Goal: Task Accomplishment & Management: Use online tool/utility

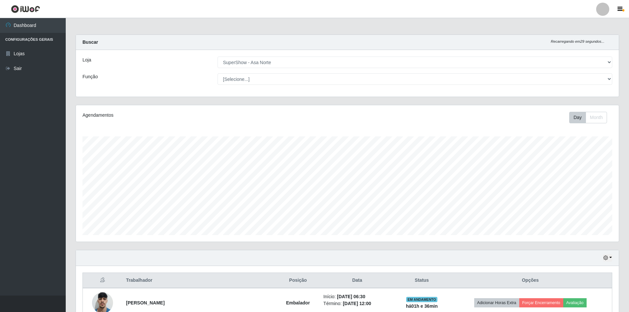
select select "71"
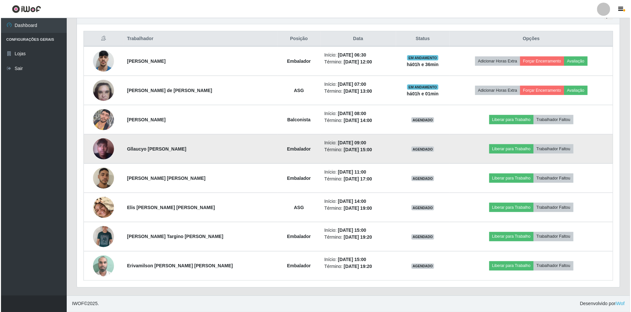
scroll to position [137, 543]
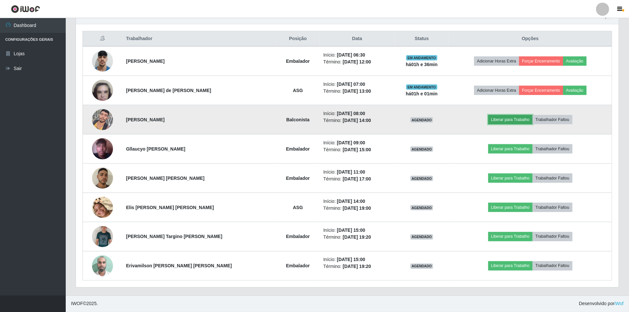
click at [494, 118] on button "Liberar para Trabalho" at bounding box center [511, 119] width 44 height 9
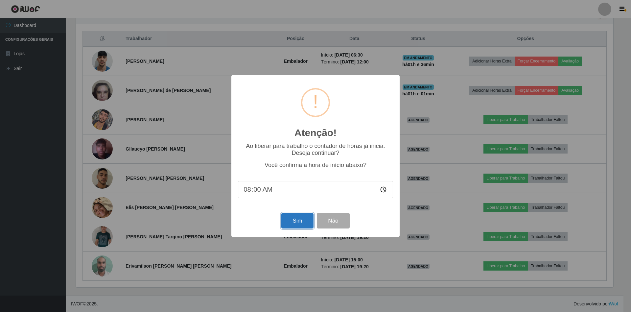
click at [289, 223] on button "Sim" at bounding box center [298, 220] width 32 height 15
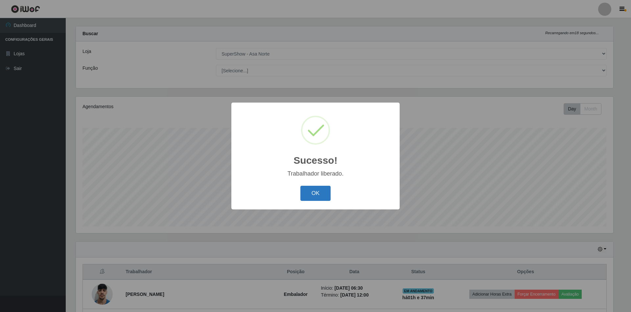
click at [319, 195] on button "OK" at bounding box center [316, 193] width 31 height 15
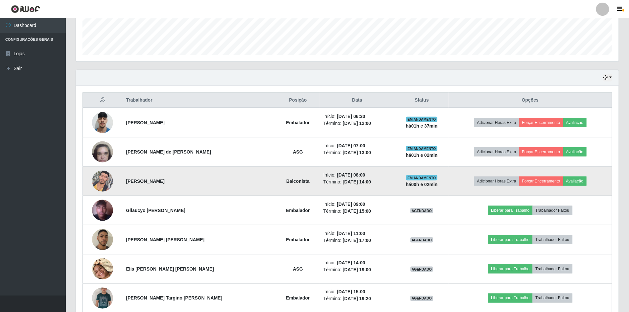
scroll to position [184, 0]
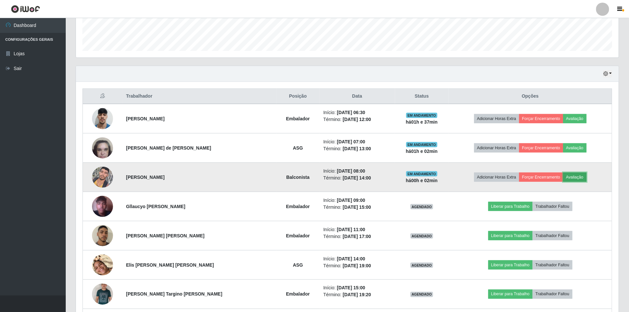
click at [581, 178] on button "Avaliação" at bounding box center [575, 177] width 23 height 9
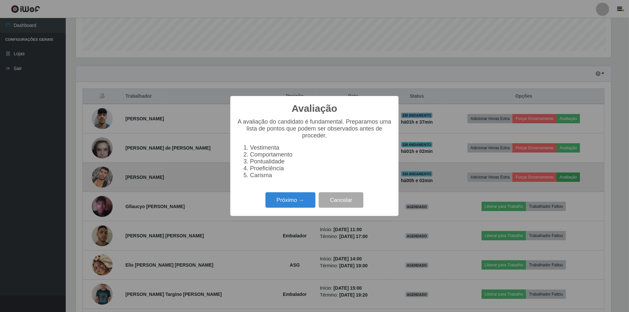
scroll to position [137, 537]
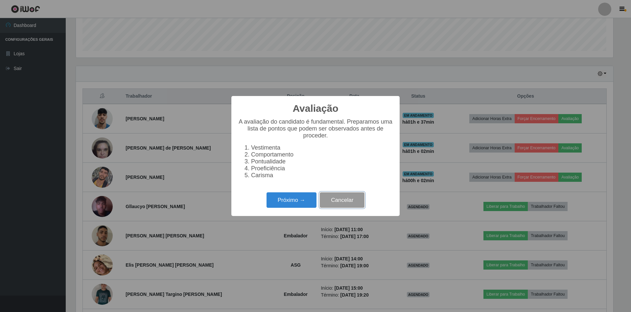
click at [352, 204] on button "Cancelar" at bounding box center [342, 199] width 45 height 15
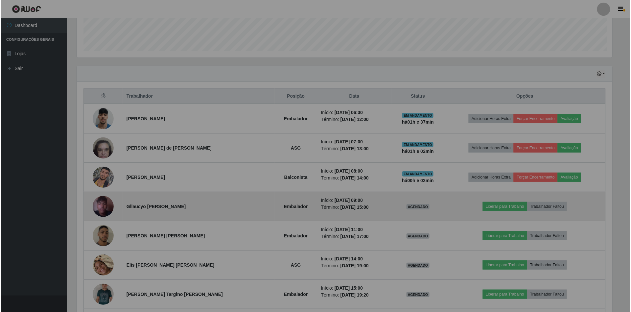
scroll to position [137, 543]
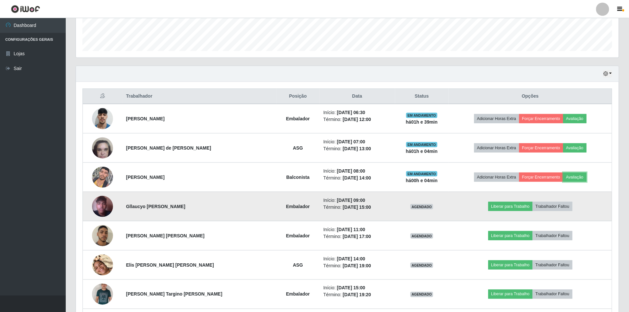
click at [564, 173] on button "Avaliação" at bounding box center [575, 177] width 23 height 9
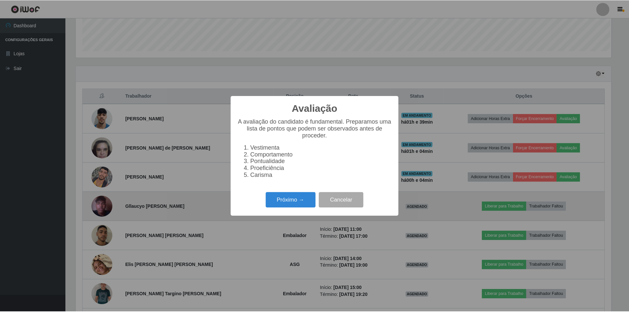
scroll to position [137, 537]
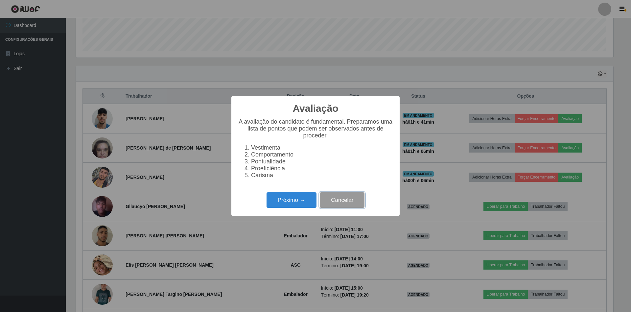
click at [356, 205] on button "Cancelar" at bounding box center [342, 199] width 45 height 15
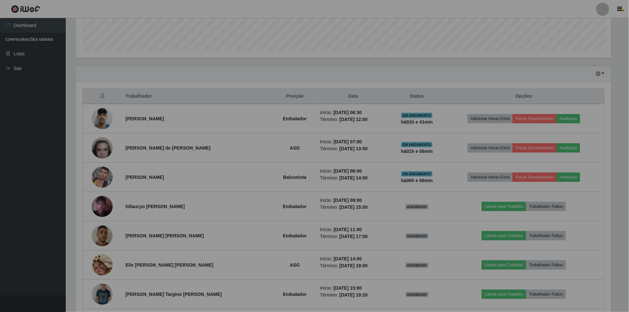
scroll to position [137, 543]
